Goal: Check status: Check status

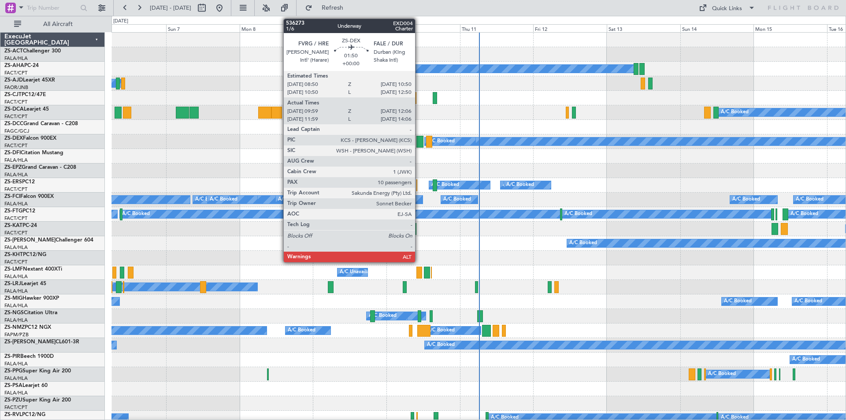
click at [419, 140] on div at bounding box center [419, 142] width 7 height 12
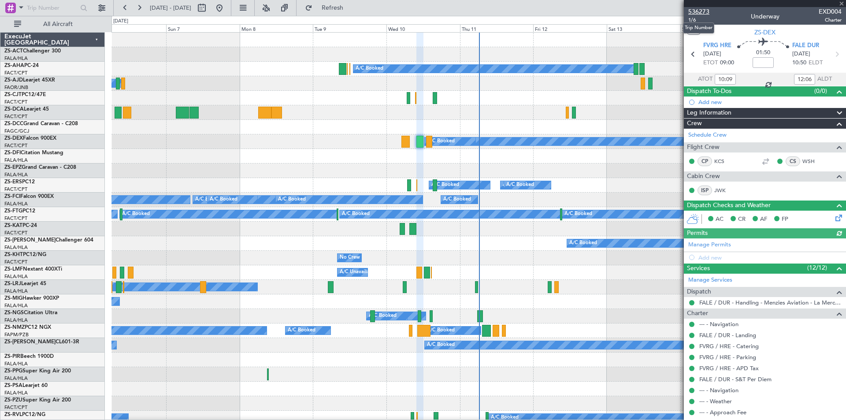
click at [694, 13] on span "536273" at bounding box center [698, 11] width 21 height 9
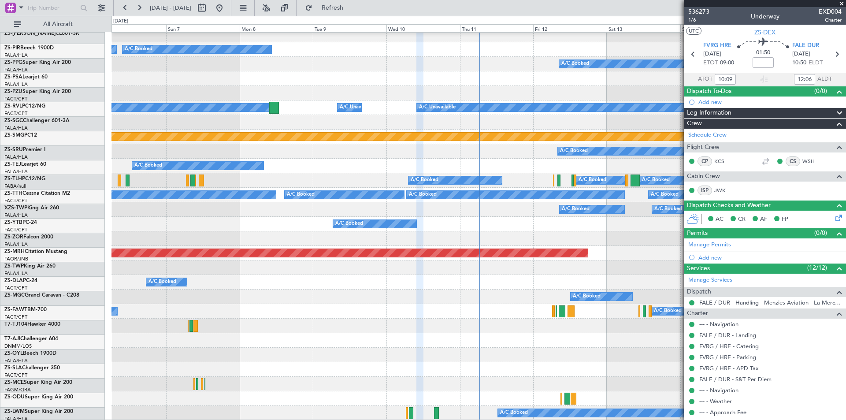
scroll to position [397, 0]
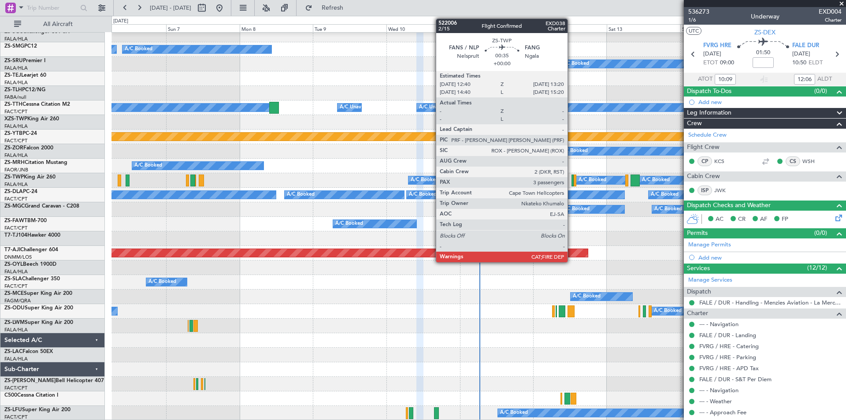
click at [572, 184] on div at bounding box center [572, 180] width 2 height 12
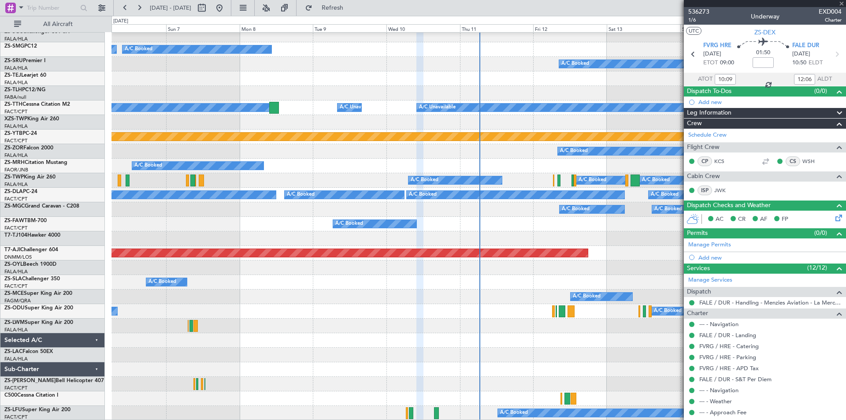
type input "3"
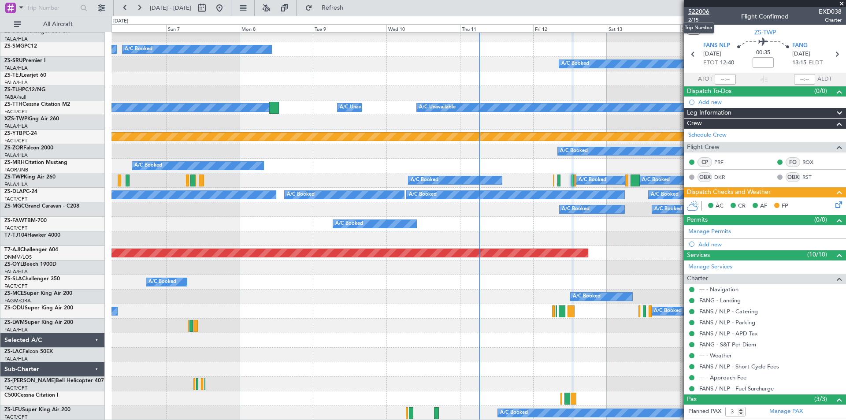
click at [706, 11] on span "522006" at bounding box center [698, 11] width 21 height 9
click at [695, 11] on span "522006" at bounding box center [698, 11] width 21 height 9
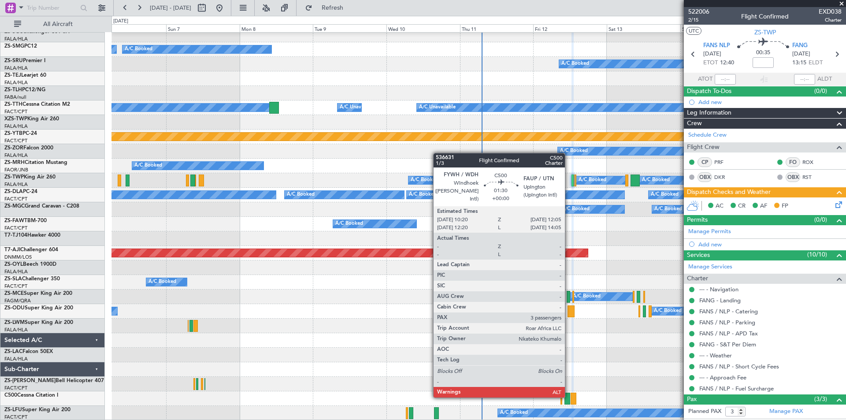
click at [569, 397] on div at bounding box center [567, 399] width 6 height 12
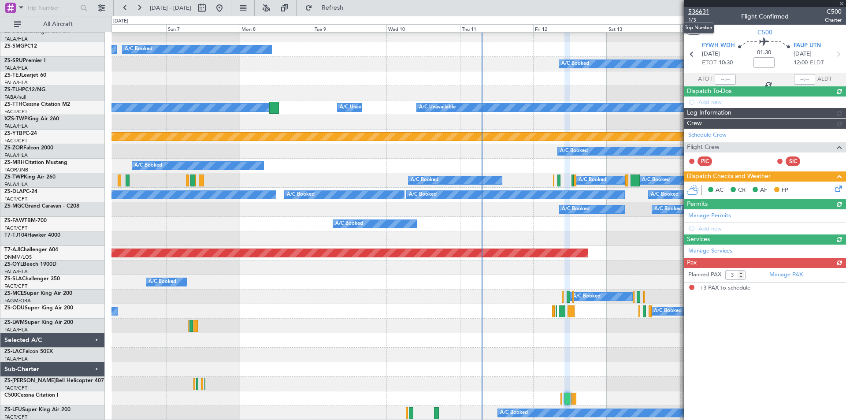
click at [701, 11] on span "536631" at bounding box center [698, 11] width 21 height 9
